Goal: Book appointment/travel/reservation

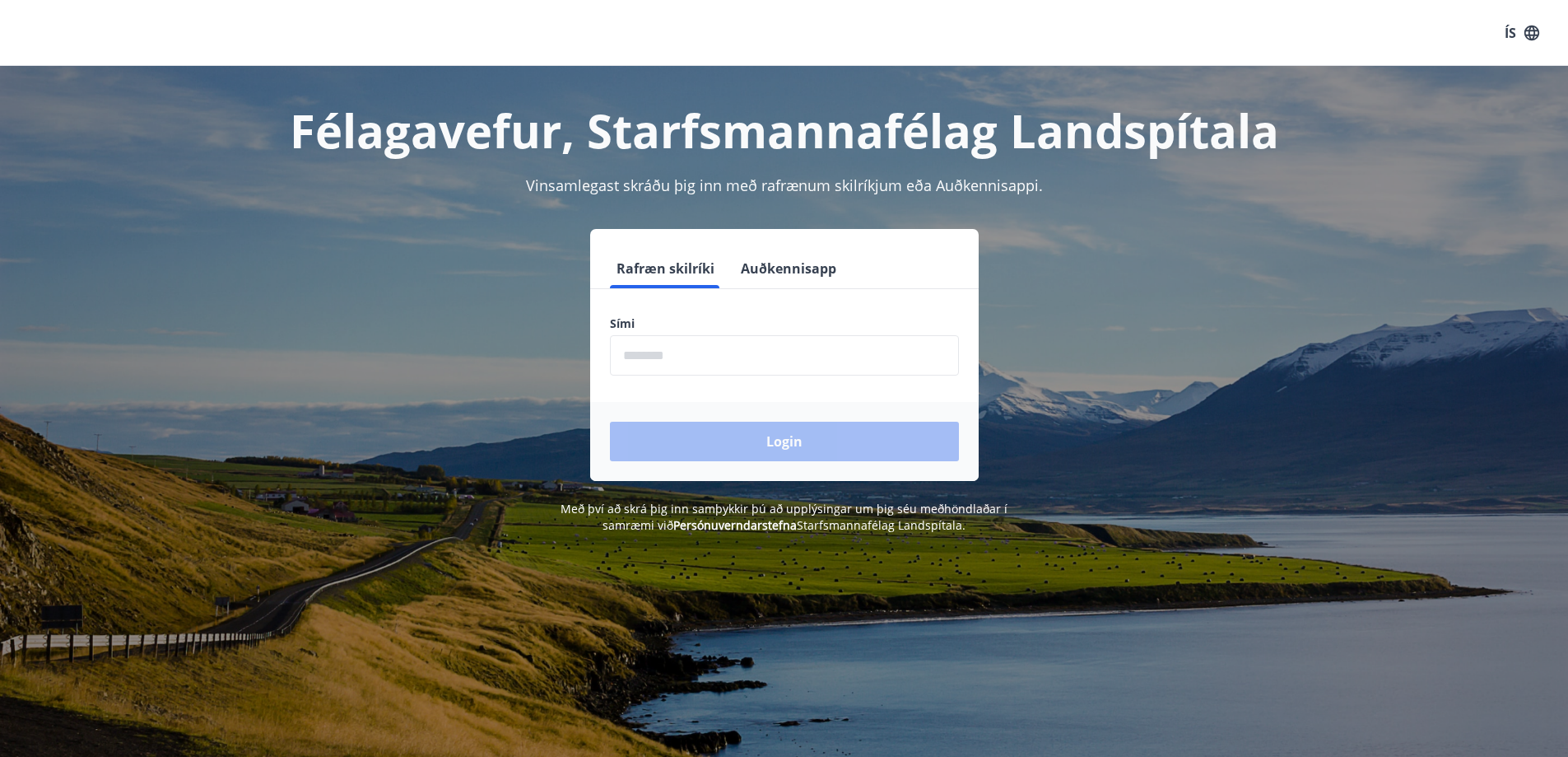
click at [873, 360] on input "phone" at bounding box center [784, 355] width 349 height 40
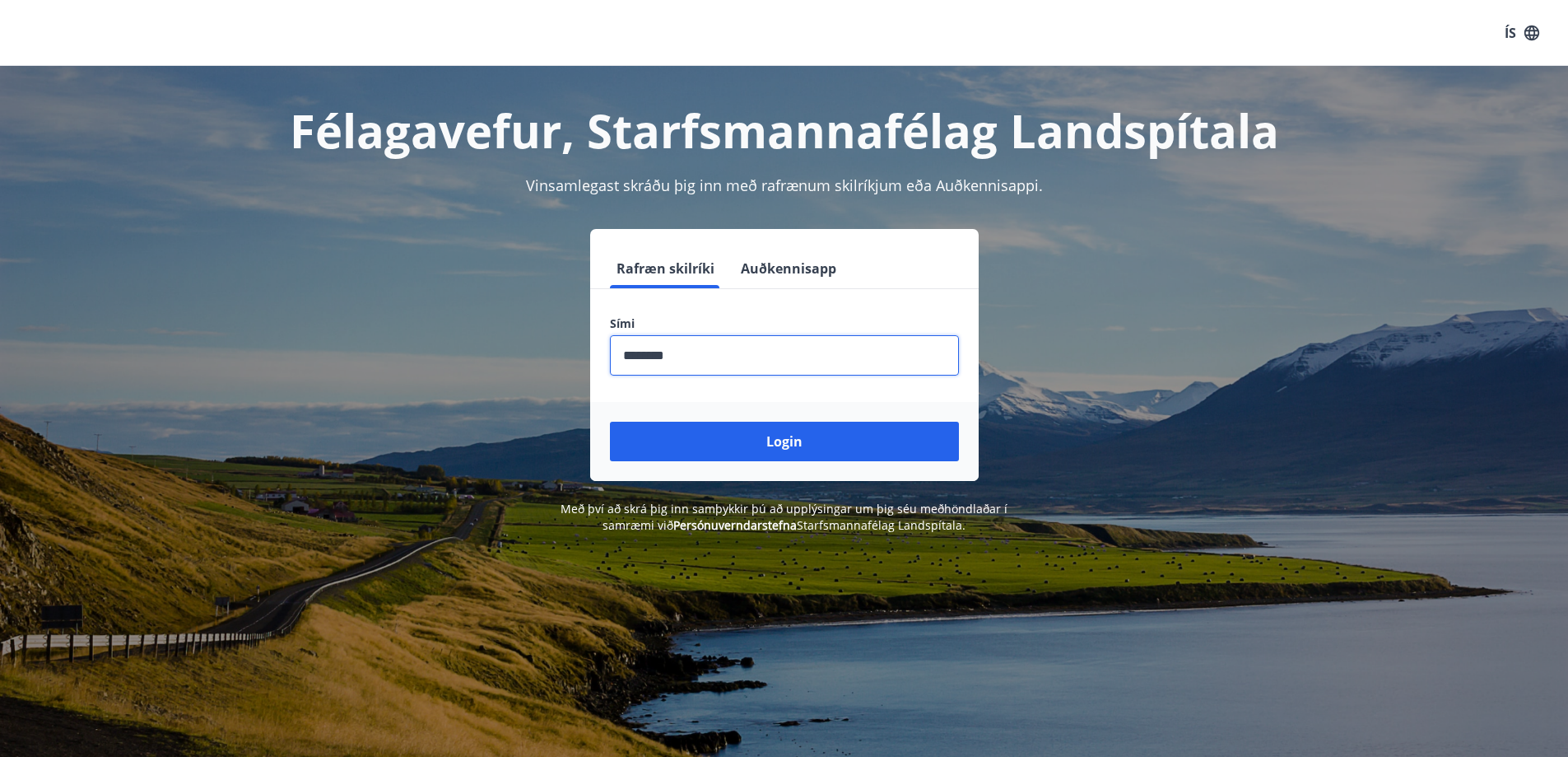
type input "********"
click at [610, 421] on button "Login" at bounding box center [784, 441] width 349 height 40
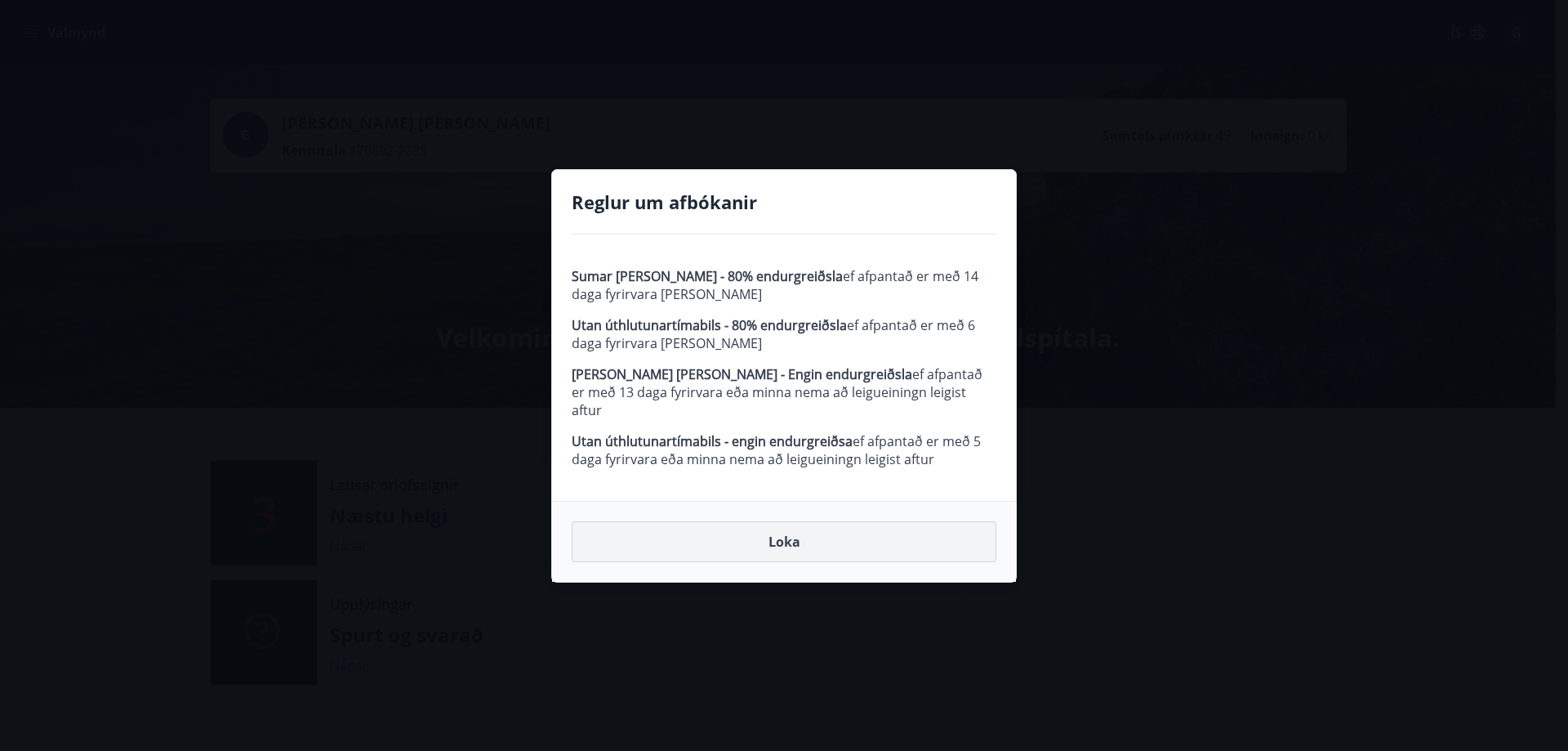
click at [786, 534] on button "Loka" at bounding box center [784, 541] width 425 height 41
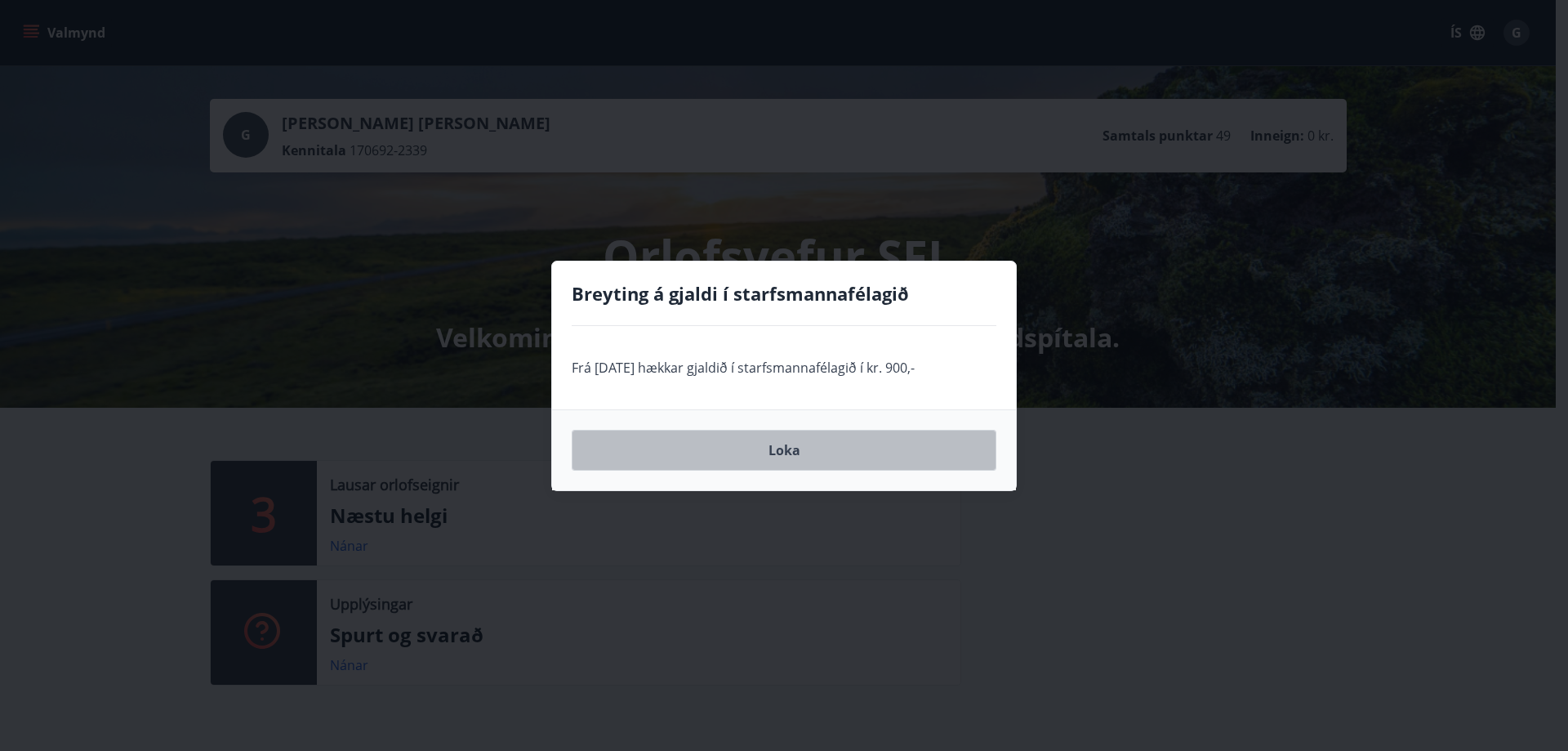
click at [788, 456] on button "Loka" at bounding box center [784, 449] width 425 height 41
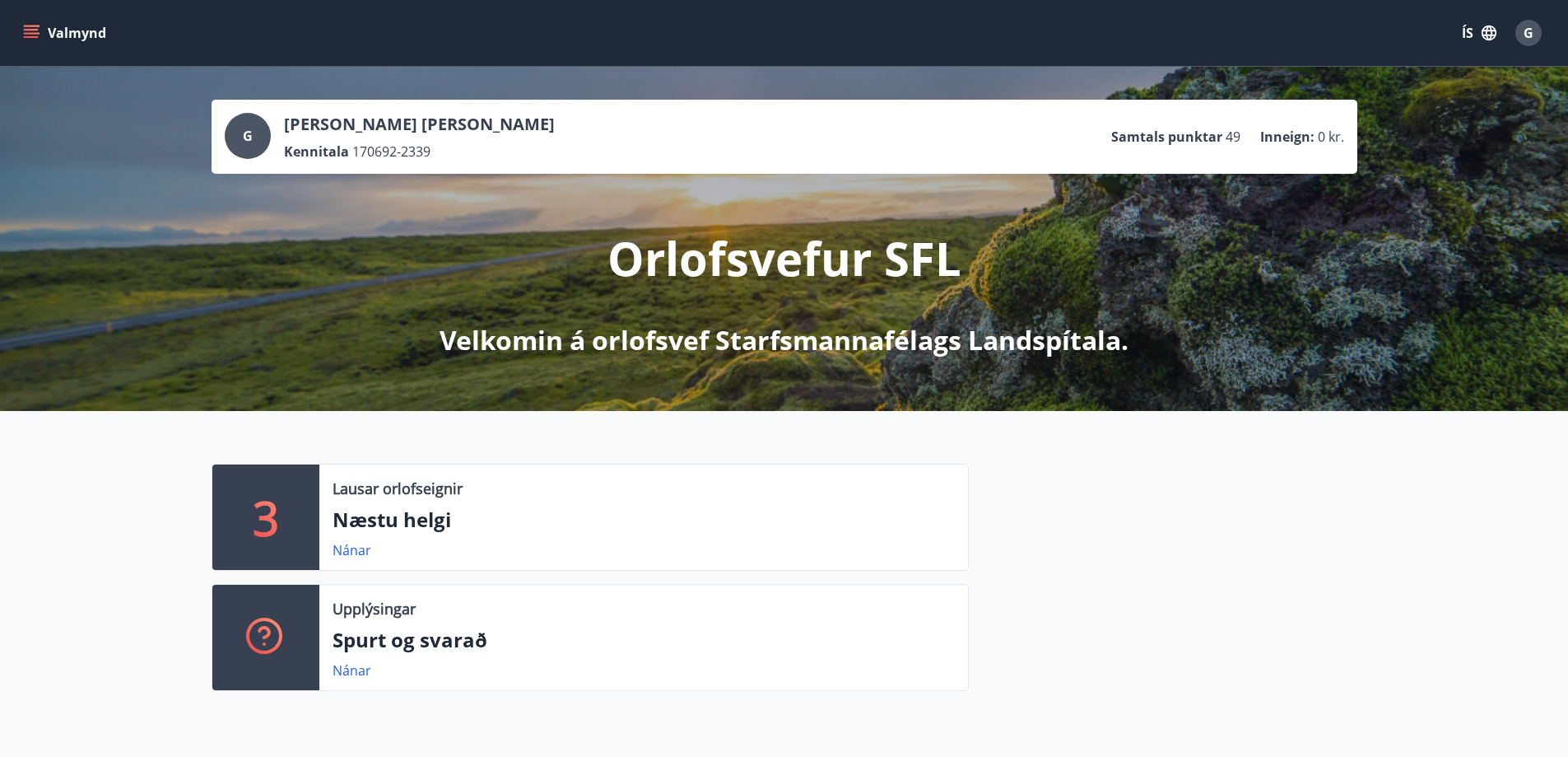
click at [44, 27] on button "Valmynd" at bounding box center [67, 32] width 93 height 29
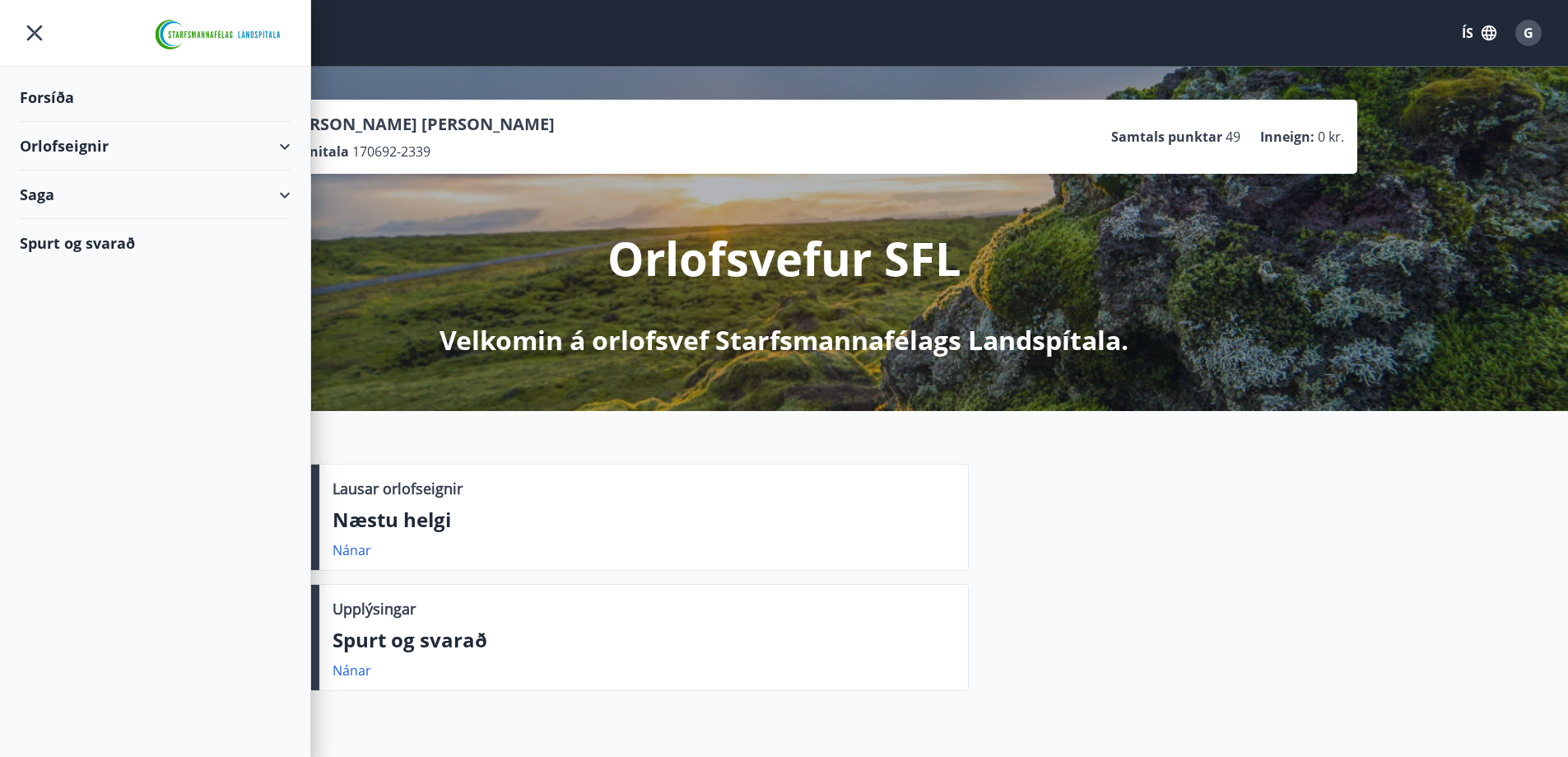
click at [272, 152] on div "Orlofseignir" at bounding box center [155, 146] width 271 height 49
click at [175, 211] on div "Bókunardagatal" at bounding box center [155, 223] width 244 height 34
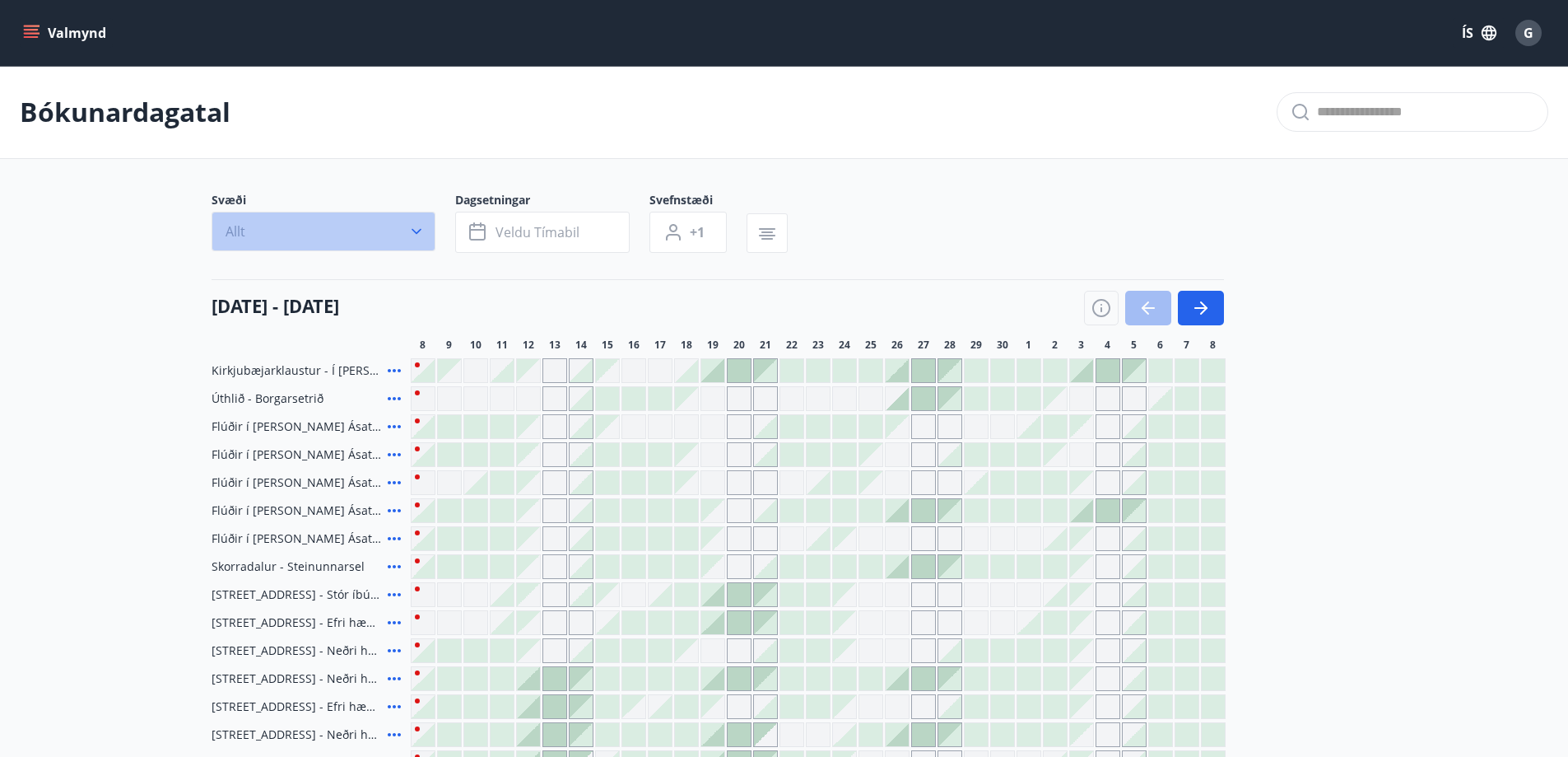
click at [418, 230] on icon "button" at bounding box center [416, 231] width 16 height 16
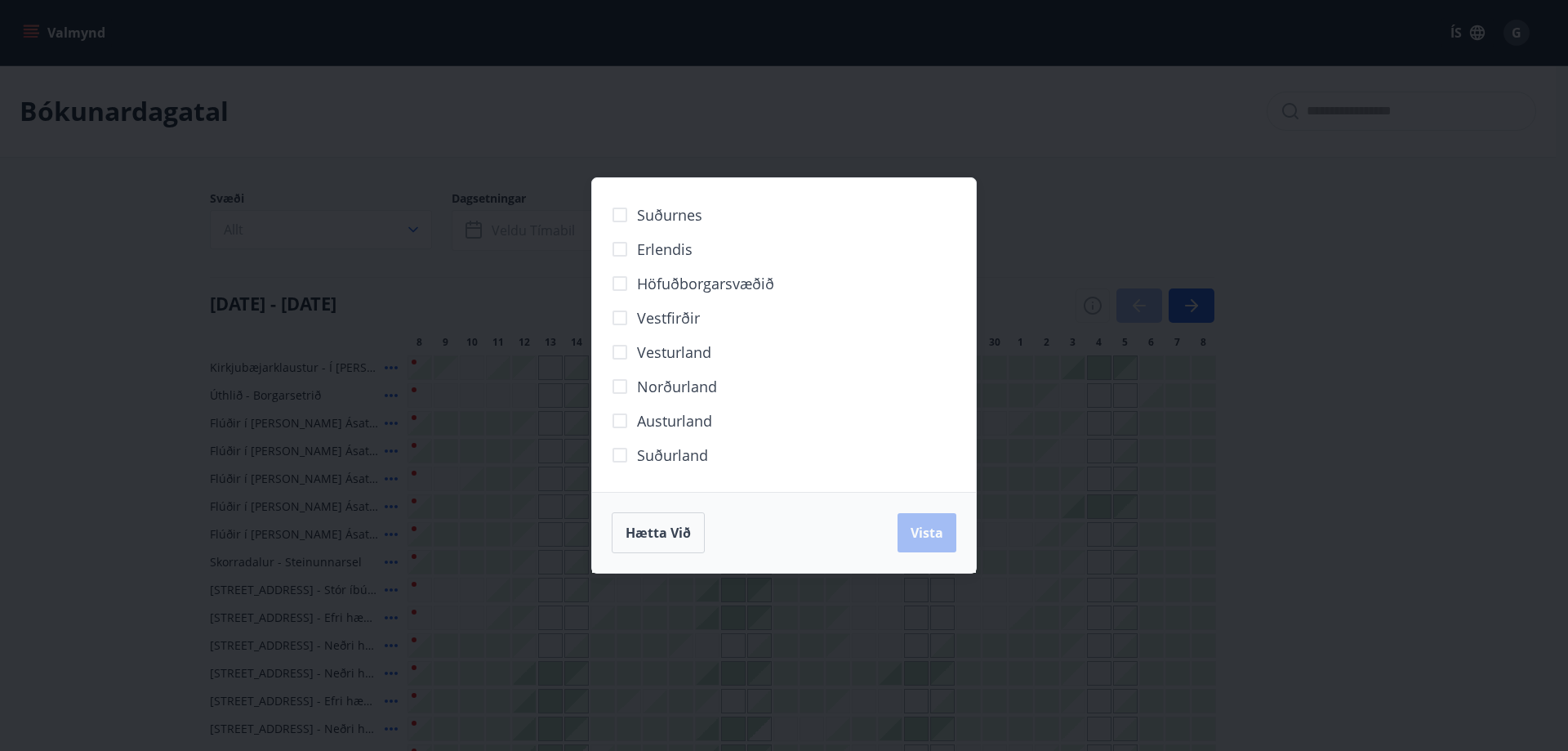
click at [415, 225] on div "Suðurnes Erlendis Höfuðborgarsvæðið Vestfirðir Vesturland Norðurland Austurland…" at bounding box center [784, 376] width 1568 height 751
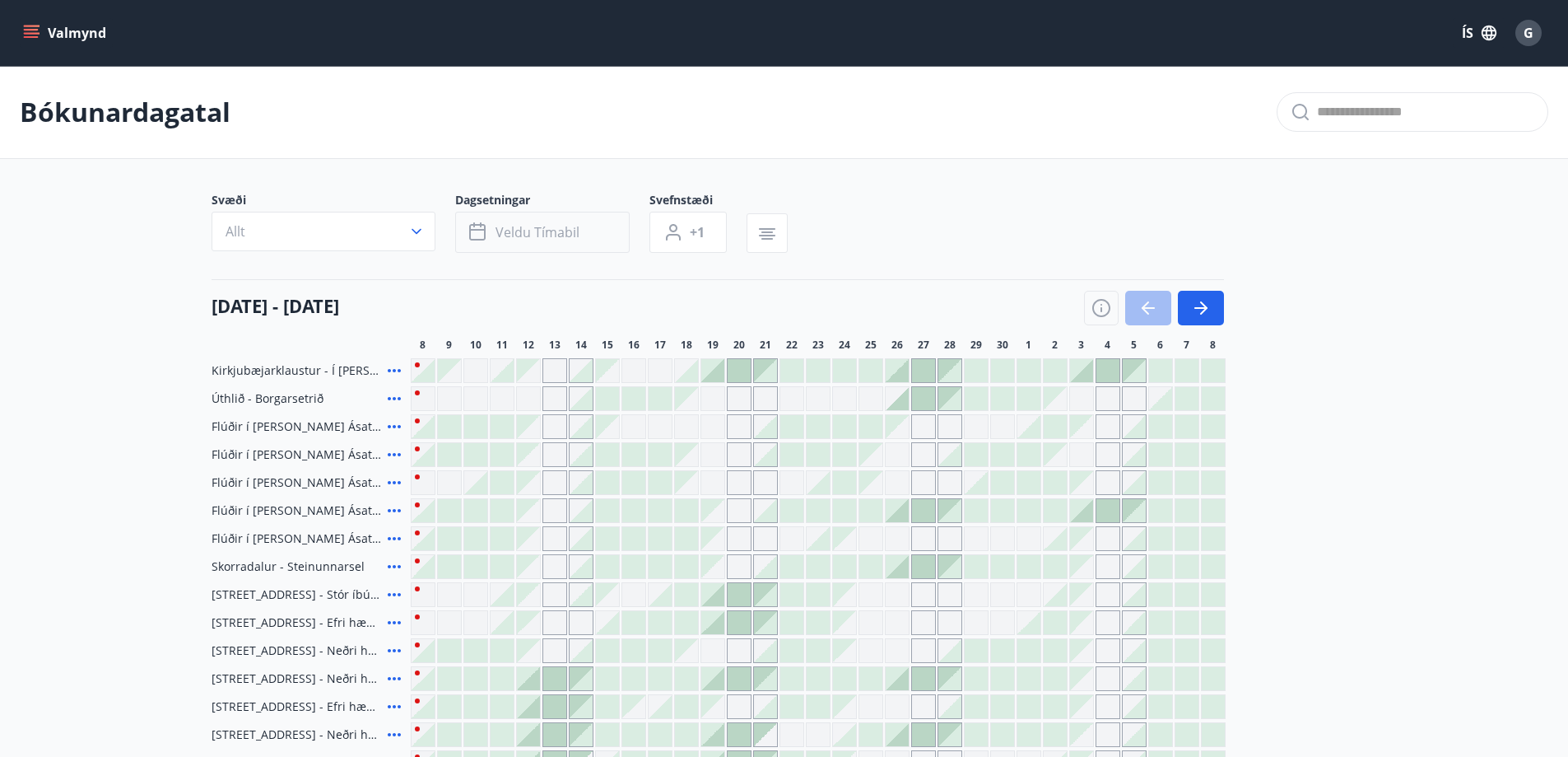
click at [544, 236] on span "Veldu tímabil" at bounding box center [537, 232] width 84 height 18
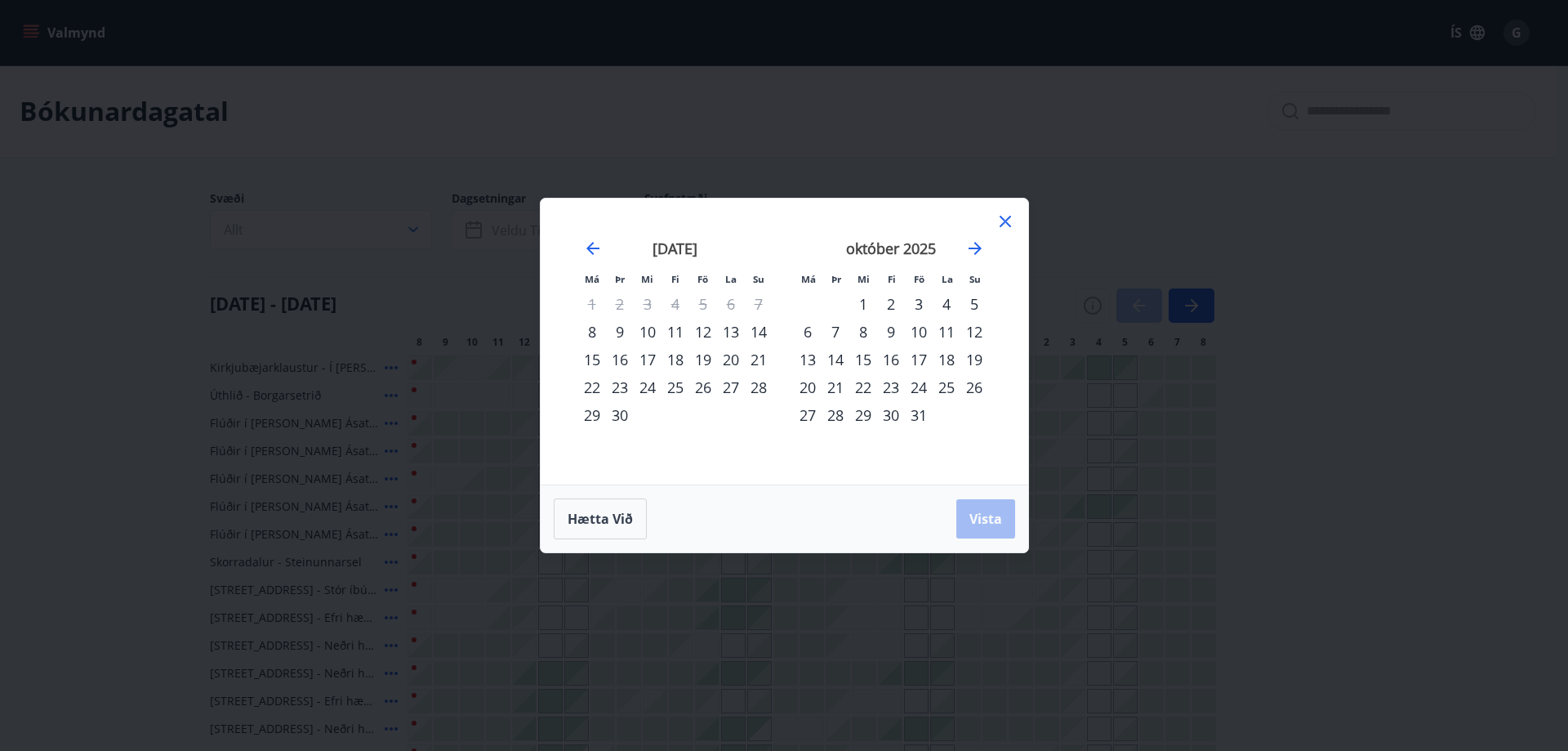
click at [708, 355] on div "19" at bounding box center [703, 359] width 27 height 27
click at [754, 361] on div "21" at bounding box center [759, 359] width 27 height 27
click at [988, 509] on button "Vista" at bounding box center [986, 519] width 58 height 40
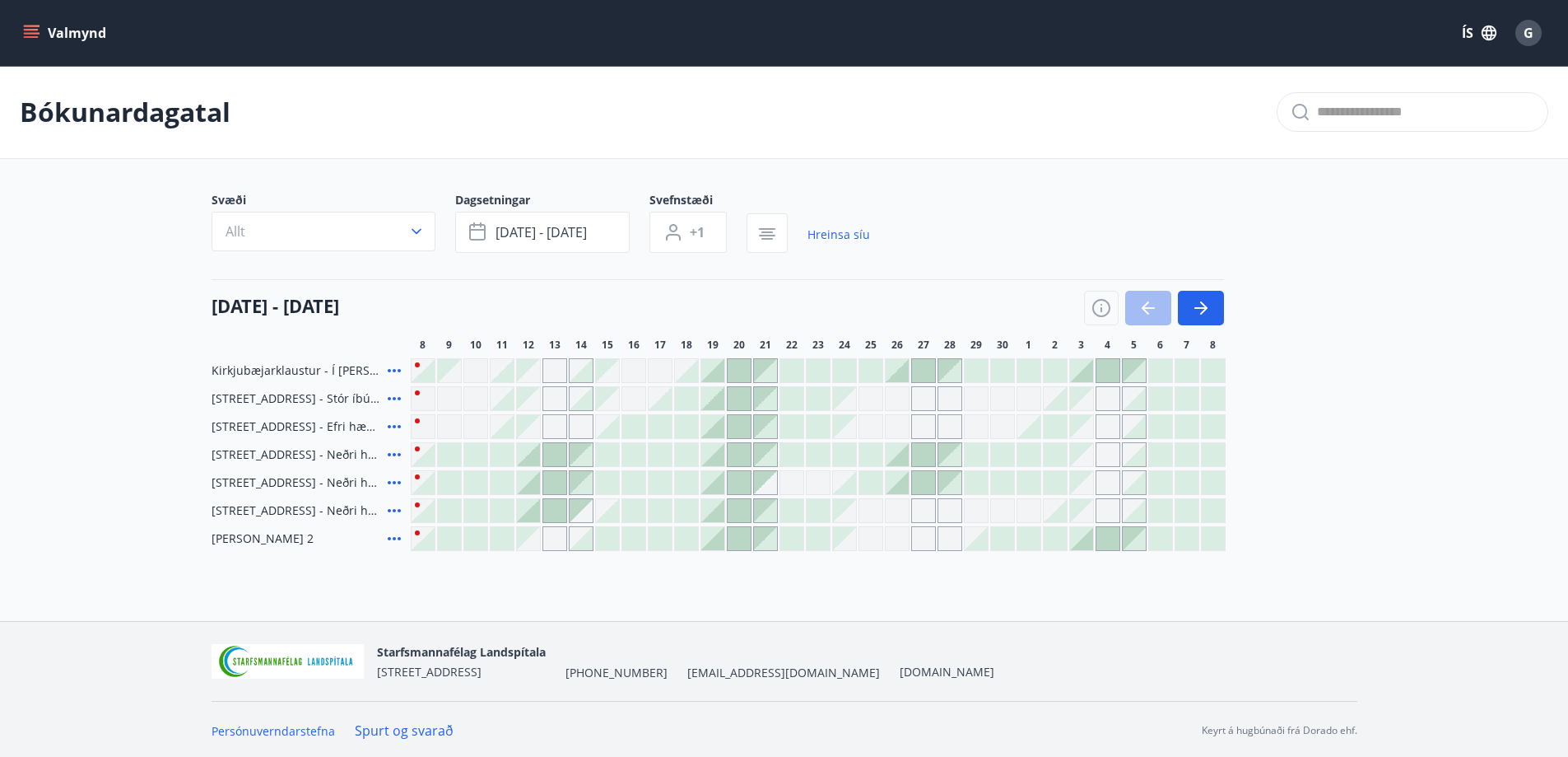
scroll to position [3, 0]
